Goal: Transaction & Acquisition: Subscribe to service/newsletter

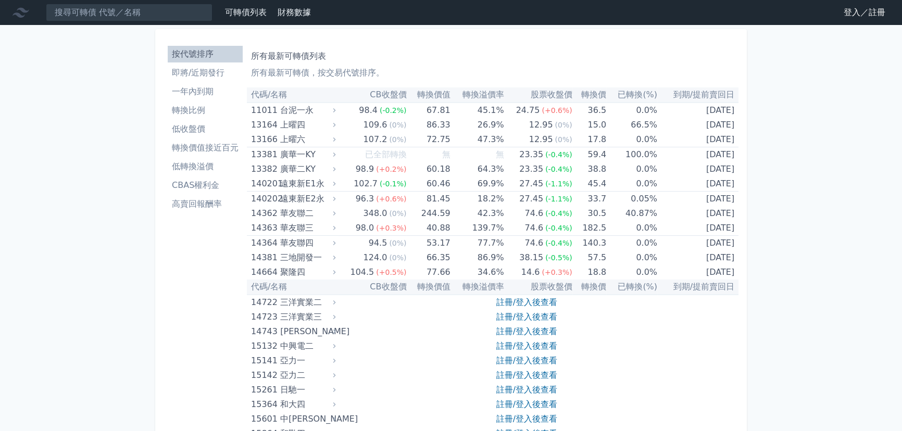
click at [867, 11] on link "登入／註冊" at bounding box center [865, 12] width 58 height 17
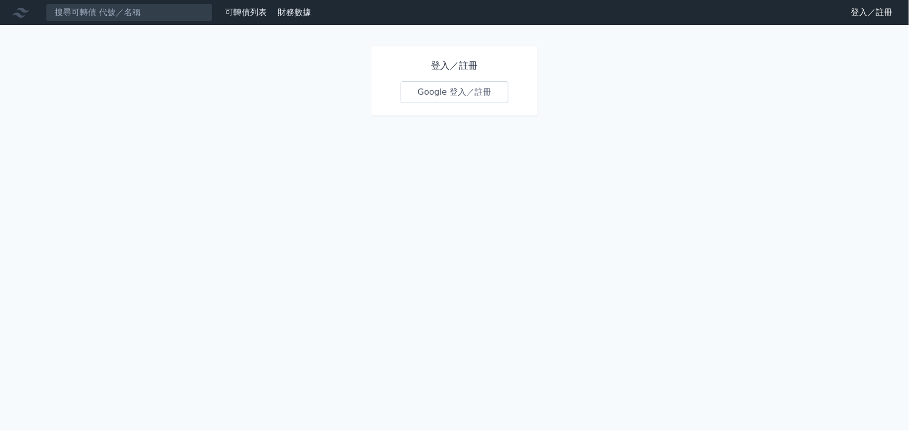
click at [475, 94] on link "Google 登入／註冊" at bounding box center [455, 92] width 108 height 22
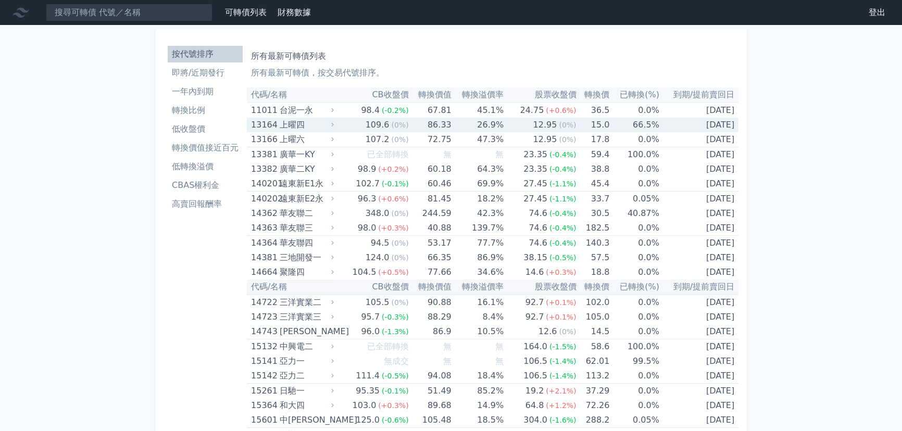
scroll to position [1858, 0]
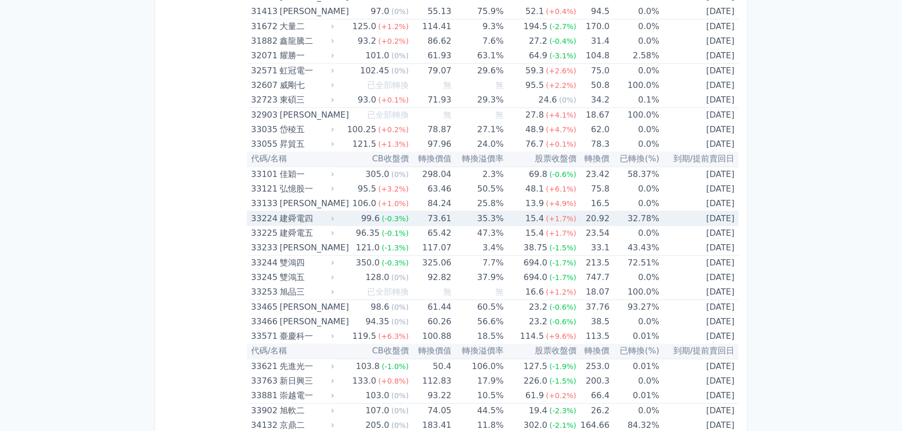
click at [605, 220] on td "20.92" at bounding box center [592, 219] width 33 height 15
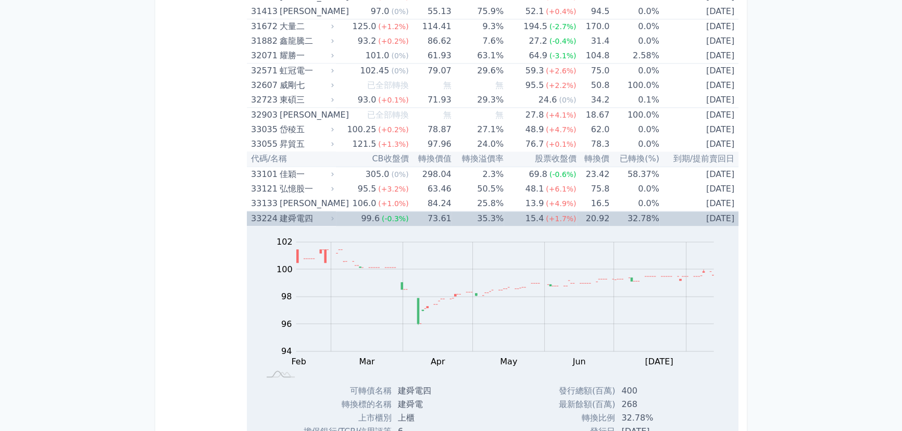
click at [605, 220] on td "20.92" at bounding box center [592, 219] width 33 height 15
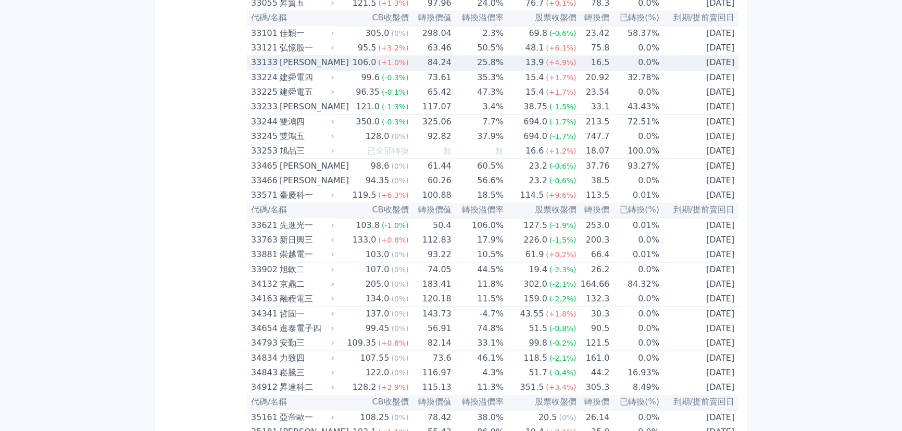
scroll to position [2000, 0]
